Goal: Task Accomplishment & Management: Use online tool/utility

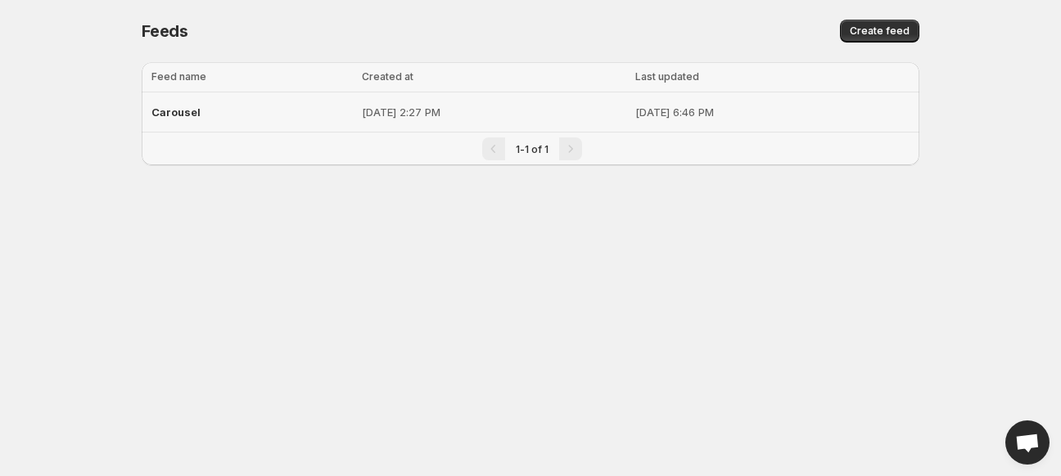
click at [184, 122] on div "Carousel" at bounding box center [251, 111] width 201 height 29
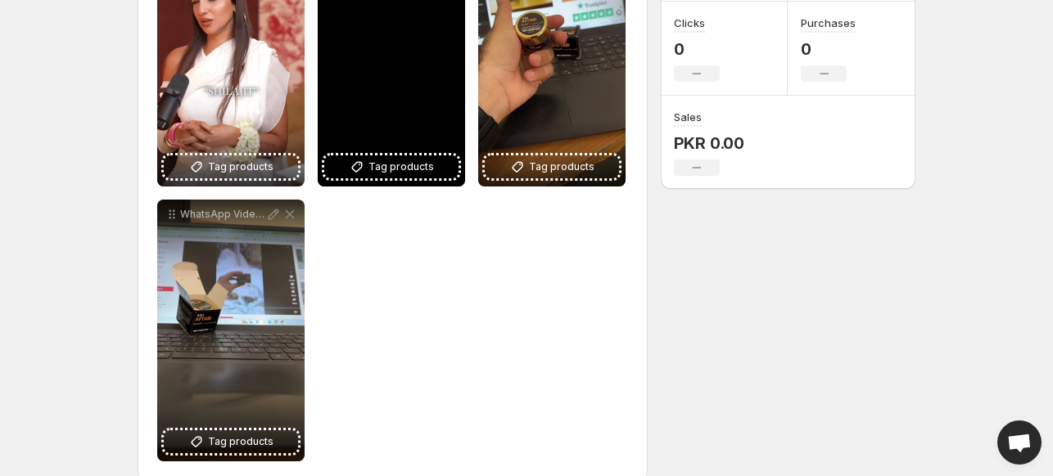
scroll to position [330, 0]
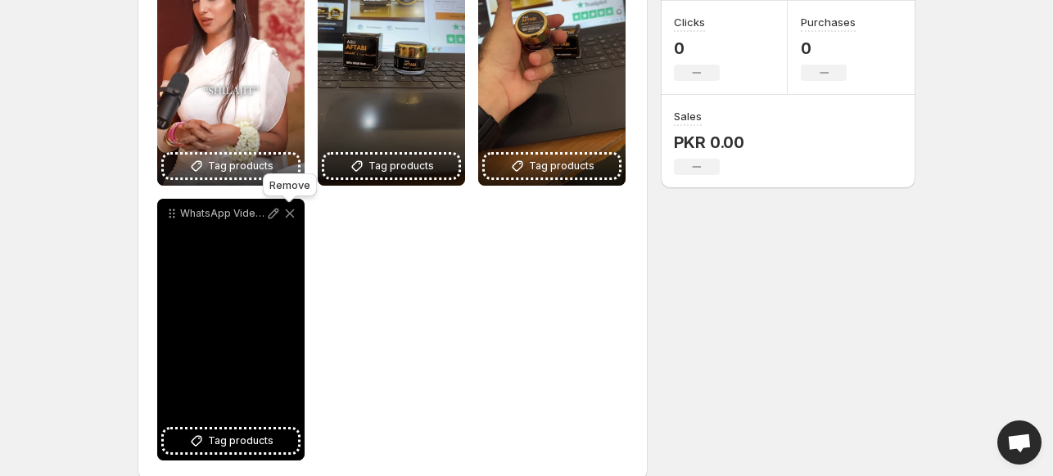
click at [291, 214] on icon at bounding box center [290, 213] width 16 height 16
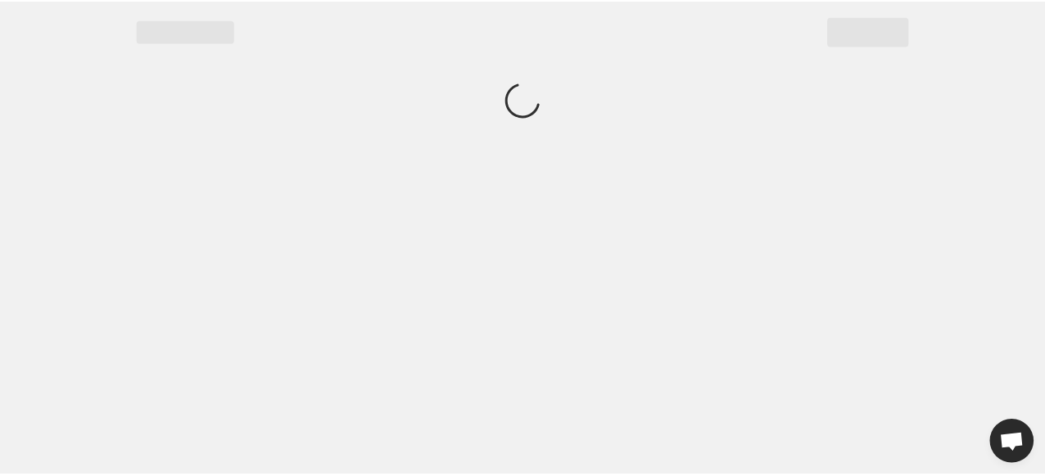
scroll to position [0, 0]
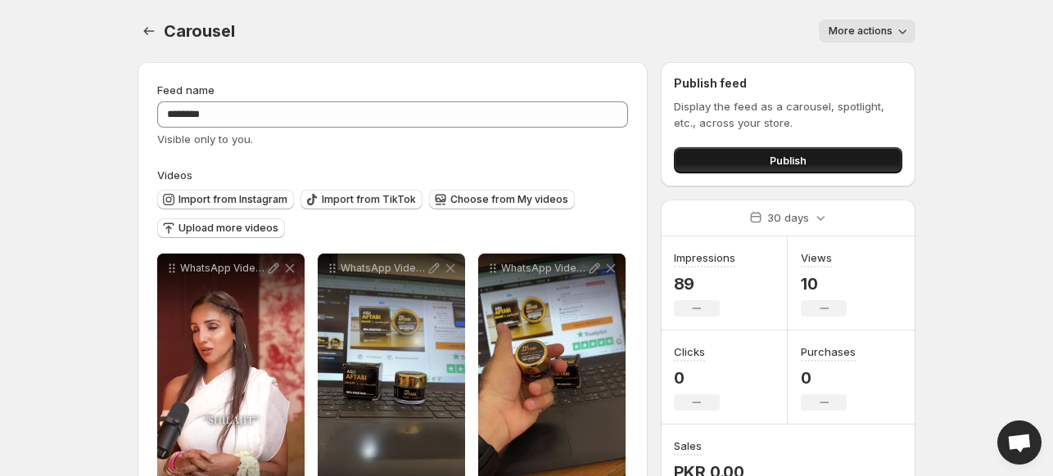
click at [761, 154] on button "Publish" at bounding box center [788, 160] width 228 height 26
